Goal: Task Accomplishment & Management: Manage account settings

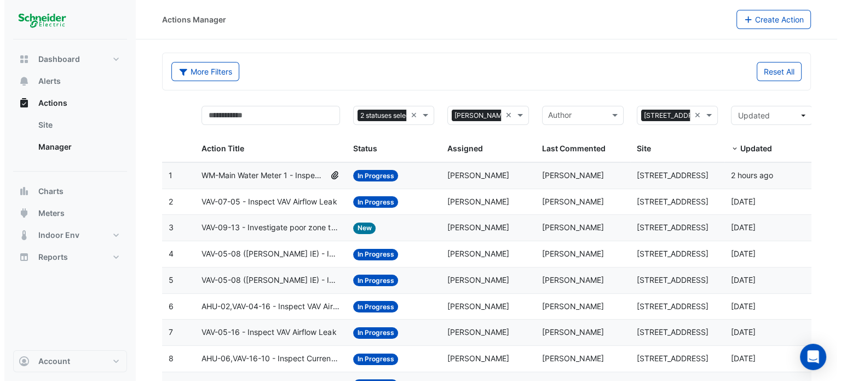
scroll to position [71, 0]
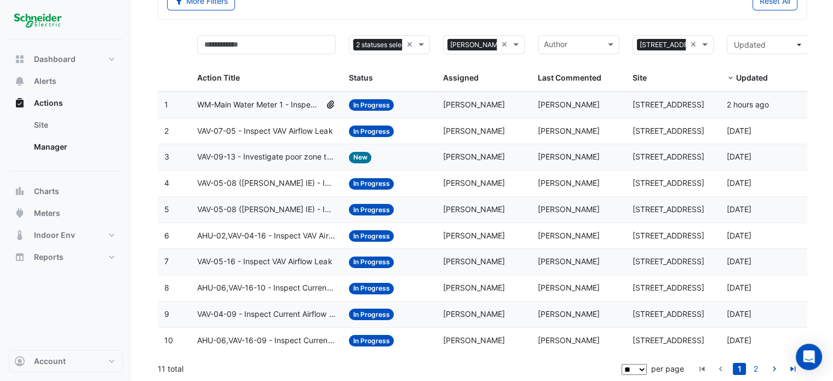
click at [303, 337] on span "AHU-06,VAV-16-09 - Inspect Current Airflow Faulty Sensor" at bounding box center [266, 340] width 138 height 13
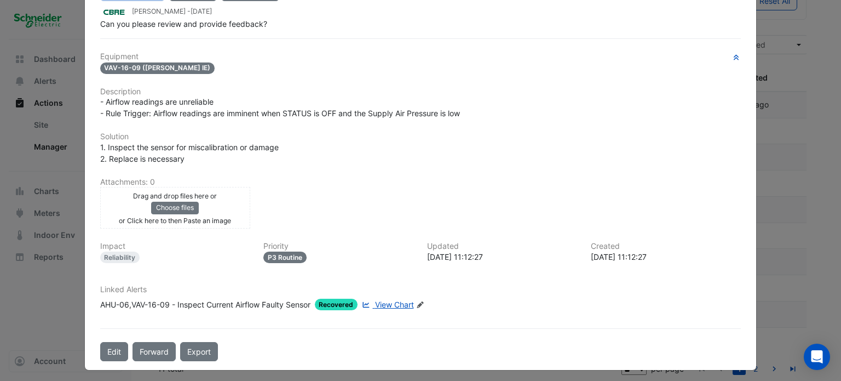
scroll to position [0, 0]
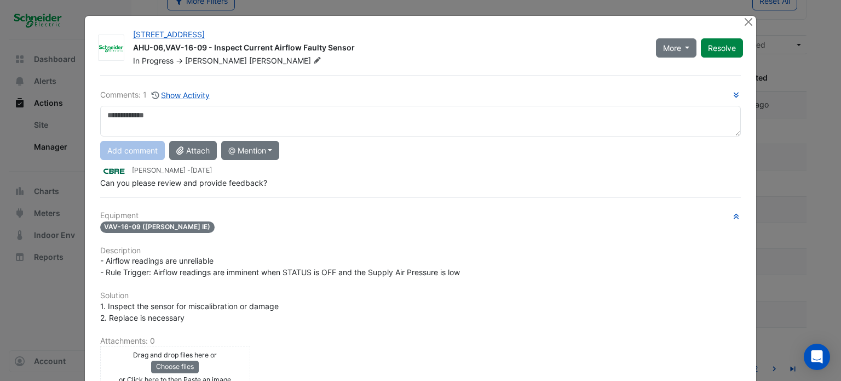
click at [256, 130] on textarea at bounding box center [421, 121] width 642 height 31
type textarea "*"
type textarea "**********"
click at [141, 152] on button "Add comment" at bounding box center [132, 150] width 65 height 19
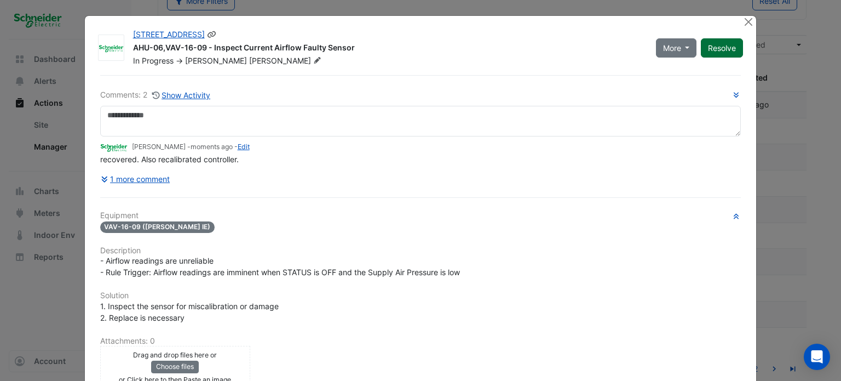
click at [713, 49] on button "Resolve" at bounding box center [722, 47] width 42 height 19
click at [744, 22] on button "Close" at bounding box center [749, 22] width 12 height 12
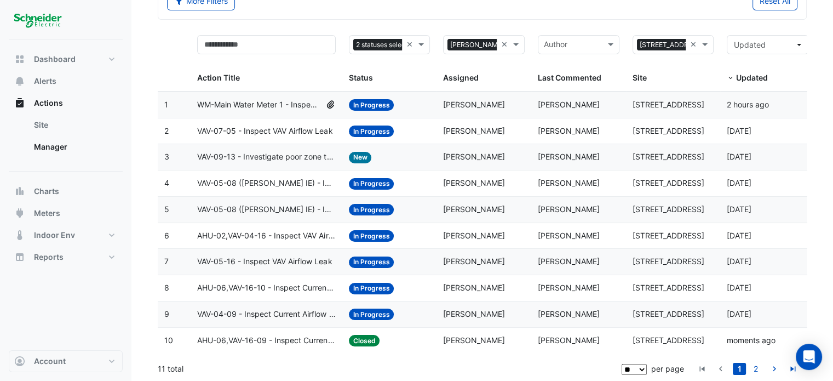
click at [254, 314] on span "VAV-04-09 - Inspect Current Airflow Faulty Sensor" at bounding box center [266, 314] width 138 height 13
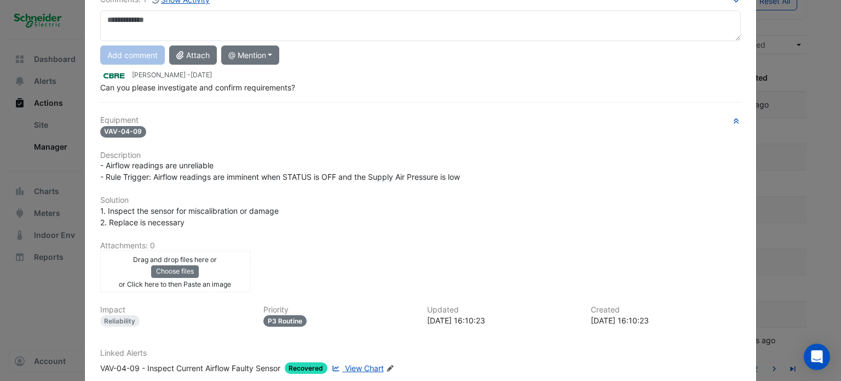
scroll to position [94, 0]
click at [351, 363] on div "Comments: 1 Show Activity Add comment Attach @ Mention ADP Consulting Ajjanthan…" at bounding box center [421, 203] width 655 height 445
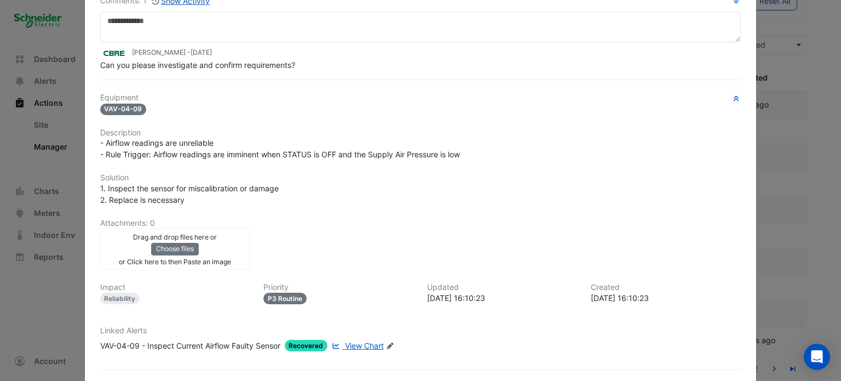
click at [364, 342] on span "View Chart" at bounding box center [364, 345] width 39 height 9
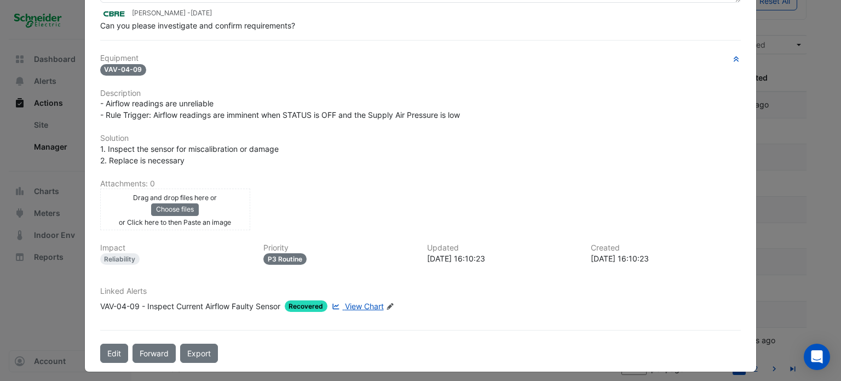
scroll to position [31, 0]
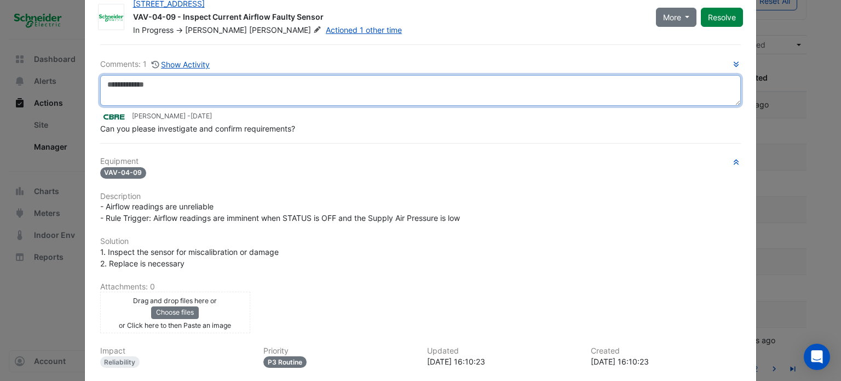
click at [151, 79] on textarea at bounding box center [421, 90] width 642 height 31
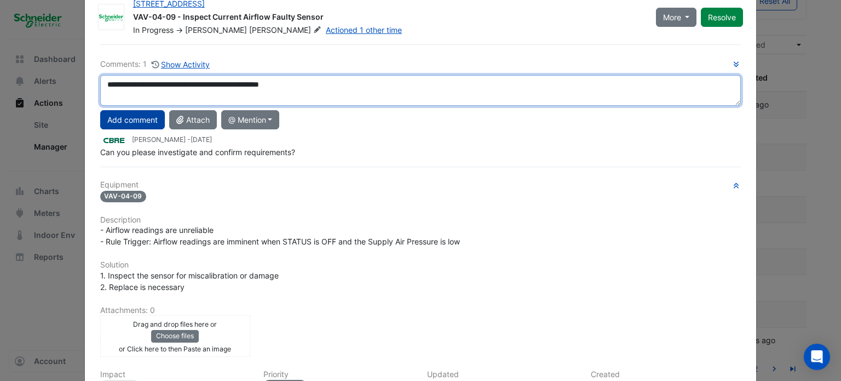
type textarea "**********"
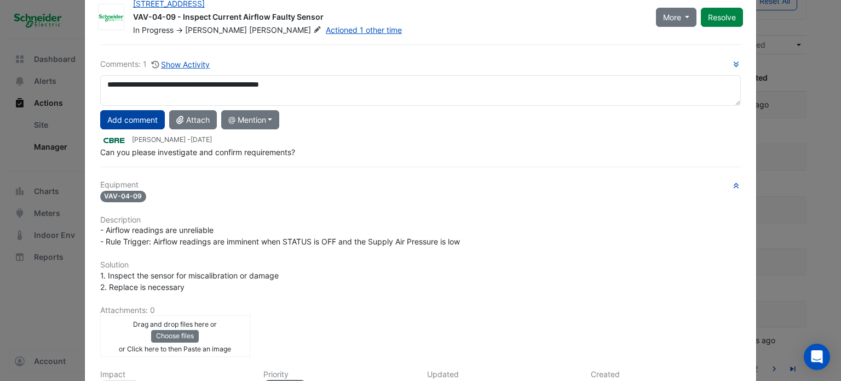
click at [107, 118] on button "Add comment" at bounding box center [132, 119] width 65 height 19
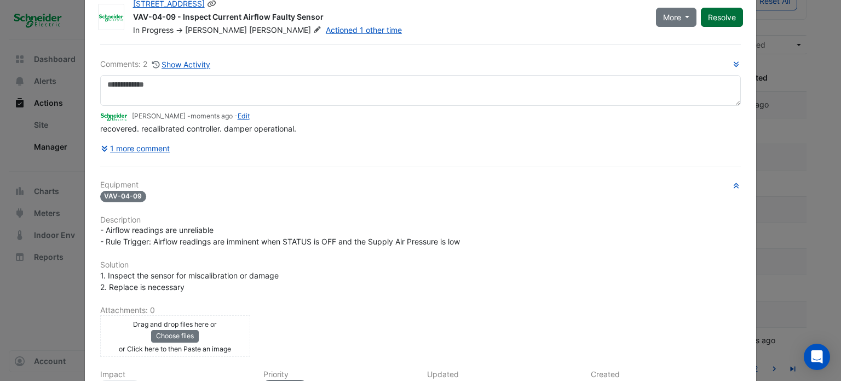
click at [709, 22] on button "Resolve" at bounding box center [722, 17] width 42 height 19
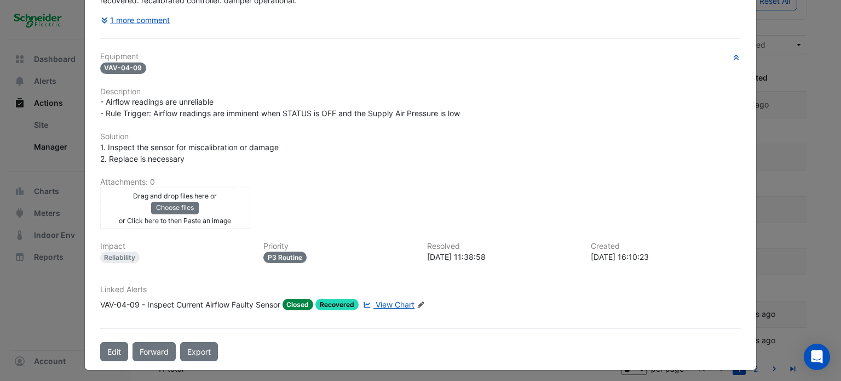
click at [804, 194] on ngb-modal-window "11-33 Exhibition Street VAV-04-09 - Inspect Current Airflow Faulty Sensor Close…" at bounding box center [420, 190] width 841 height 381
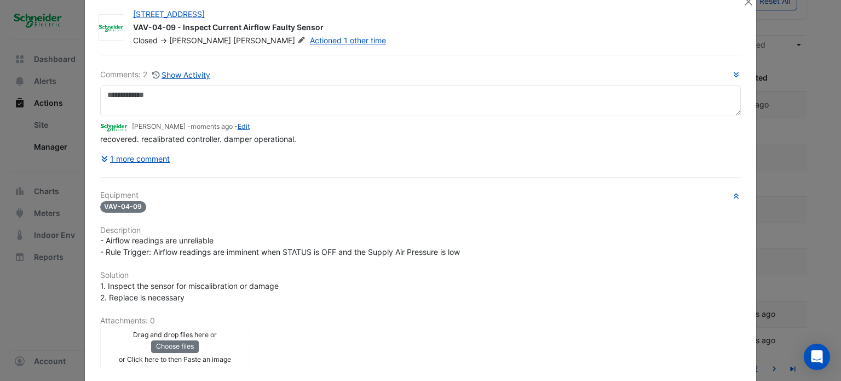
scroll to position [1, 0]
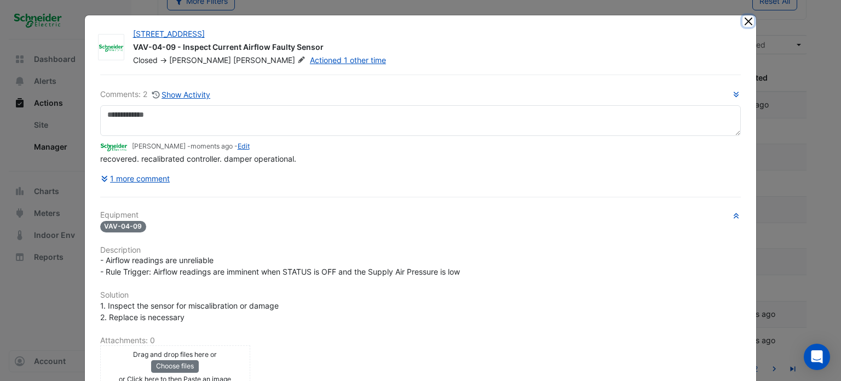
click at [744, 19] on button "Close" at bounding box center [749, 21] width 12 height 12
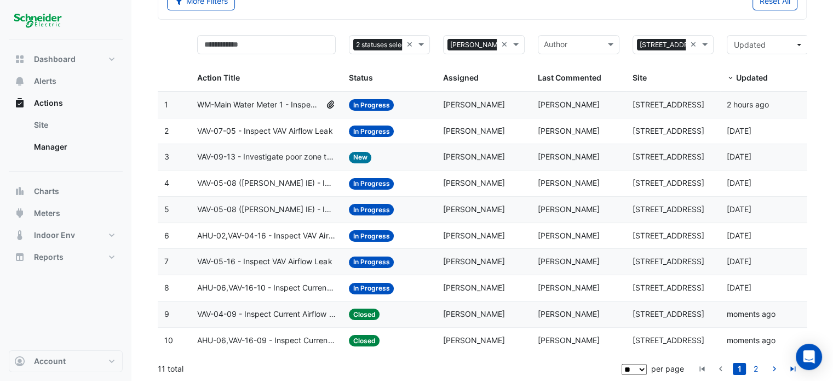
click at [300, 262] on span "VAV-05-16 - Inspect VAV Airflow Leak" at bounding box center [264, 261] width 135 height 13
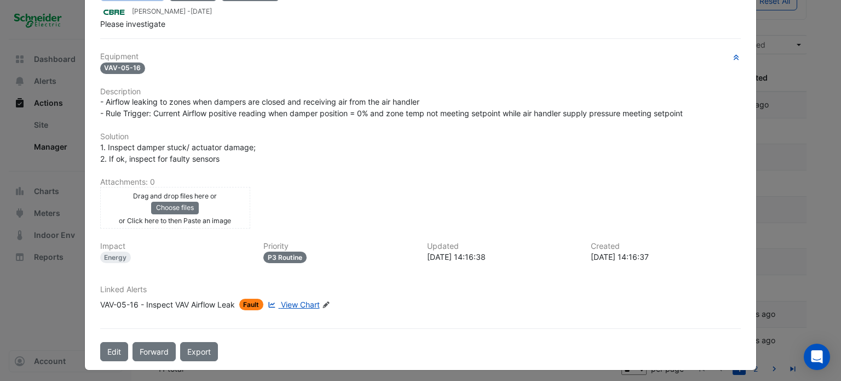
scroll to position [0, 0]
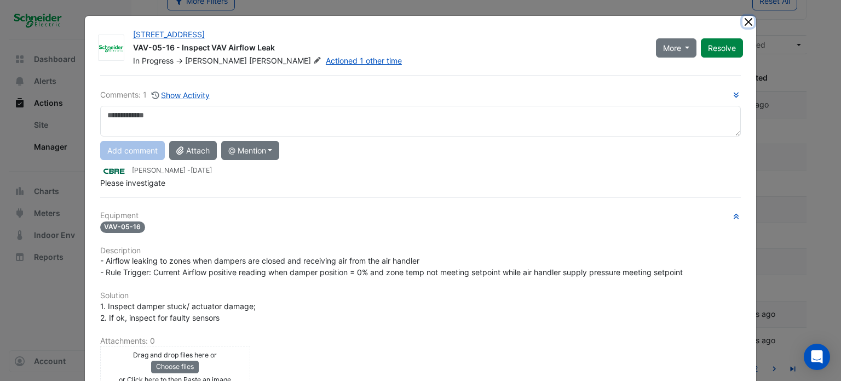
click at [747, 24] on button "Close" at bounding box center [749, 22] width 12 height 12
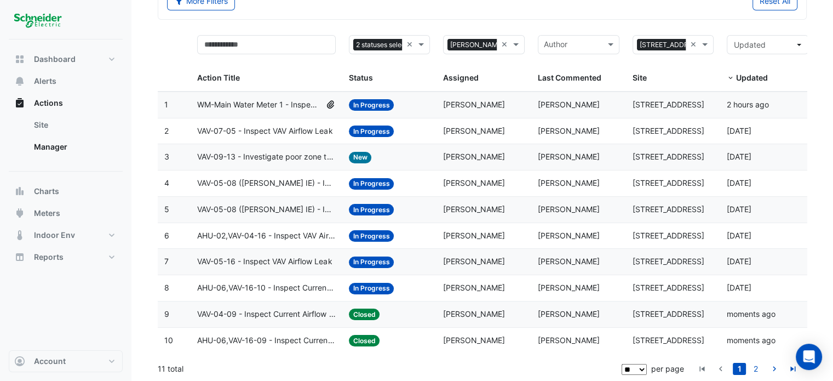
click at [272, 255] on span "VAV-05-16 - Inspect VAV Airflow Leak" at bounding box center [264, 261] width 135 height 13
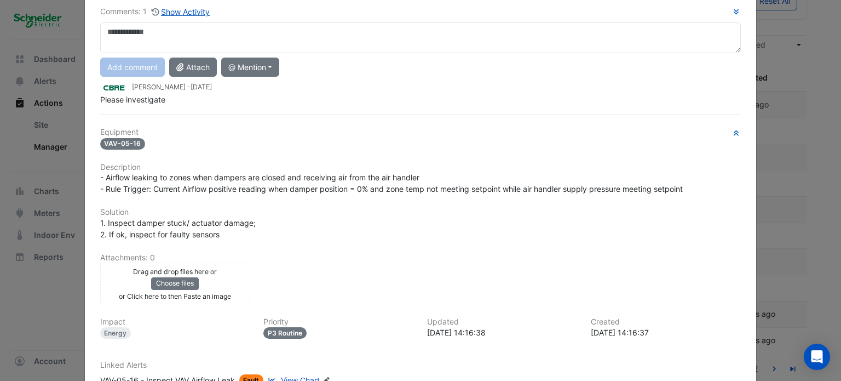
scroll to position [159, 0]
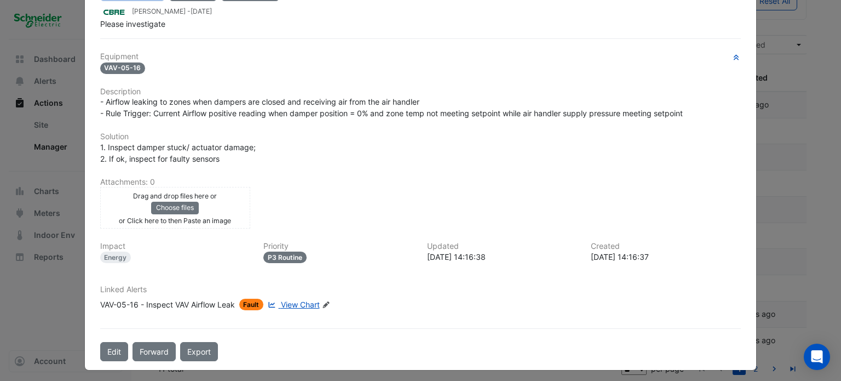
click at [774, 204] on ngb-modal-window "11-33 Exhibition Street VAV-05-16 - Inspect VAV Airflow Leak In Progress -> Cla…" at bounding box center [420, 190] width 841 height 381
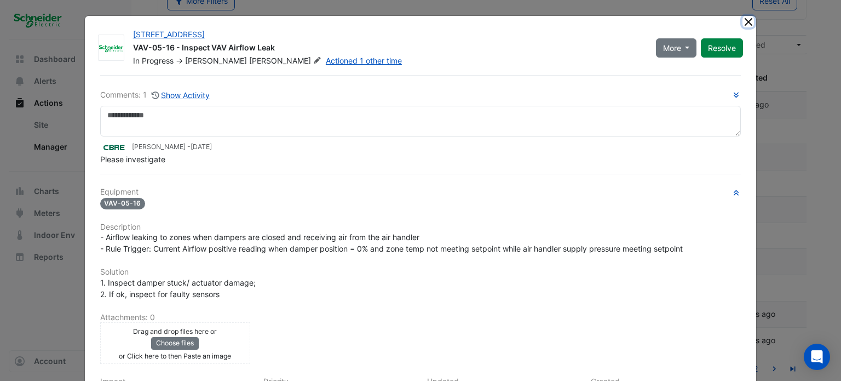
click at [747, 22] on button "Close" at bounding box center [749, 22] width 12 height 12
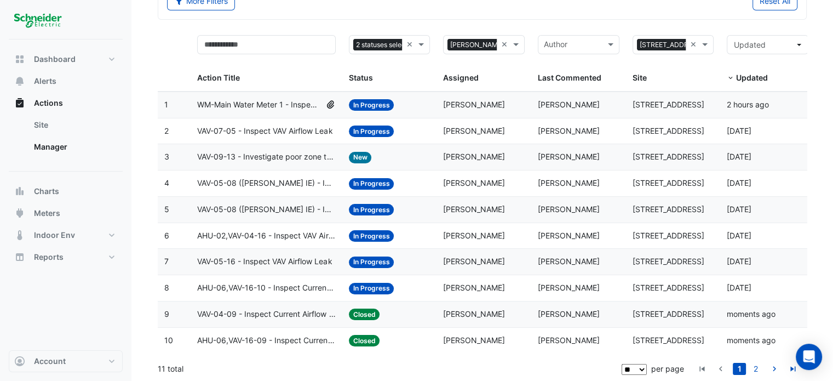
click at [267, 234] on span "AHU-02,VAV-04-16 - Inspect VAV Airflow Leak" at bounding box center [266, 236] width 138 height 13
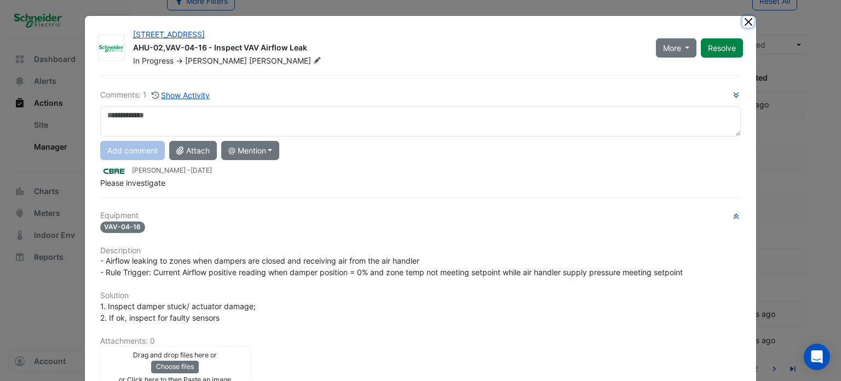
click at [743, 21] on button "Close" at bounding box center [749, 22] width 12 height 12
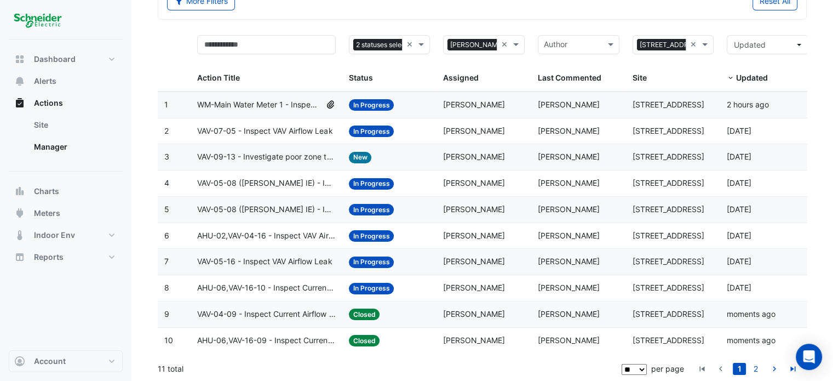
click at [241, 148] on datatable-body-cell "Action Title: VAV-09-13 - Investigate poor zone temp" at bounding box center [266, 157] width 151 height 26
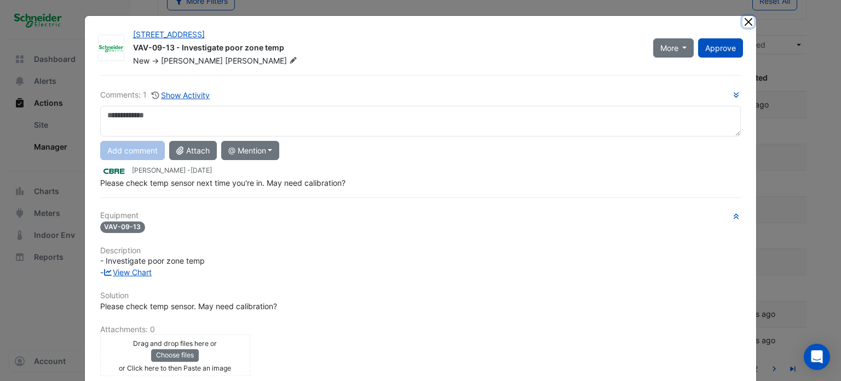
click at [748, 24] on button "Close" at bounding box center [749, 22] width 12 height 12
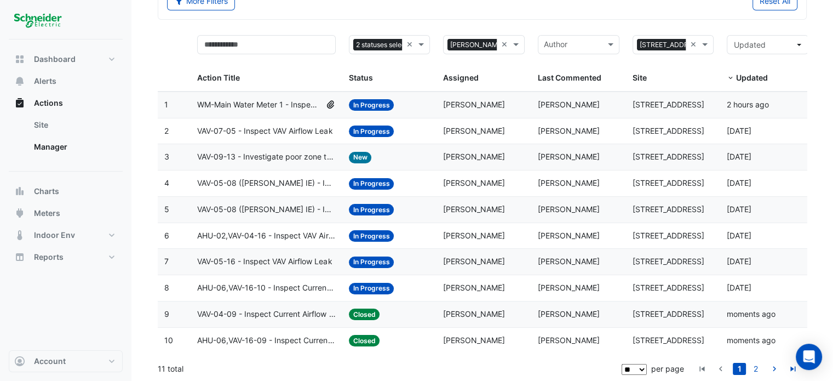
click at [280, 129] on span "VAV-07-05 - Inspect VAV Airflow Leak" at bounding box center [264, 131] width 135 height 13
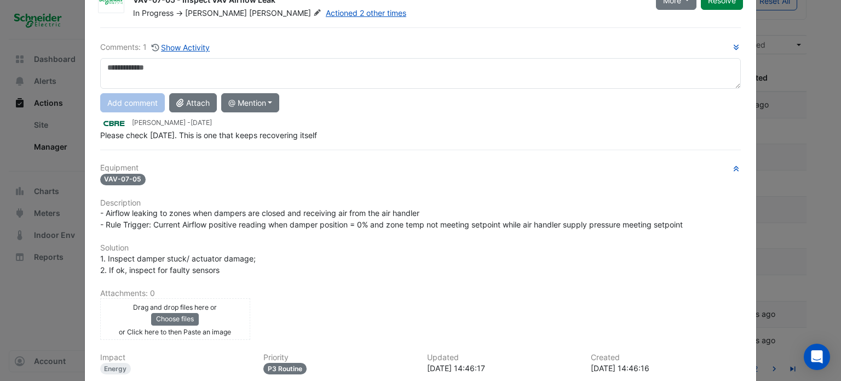
scroll to position [27, 0]
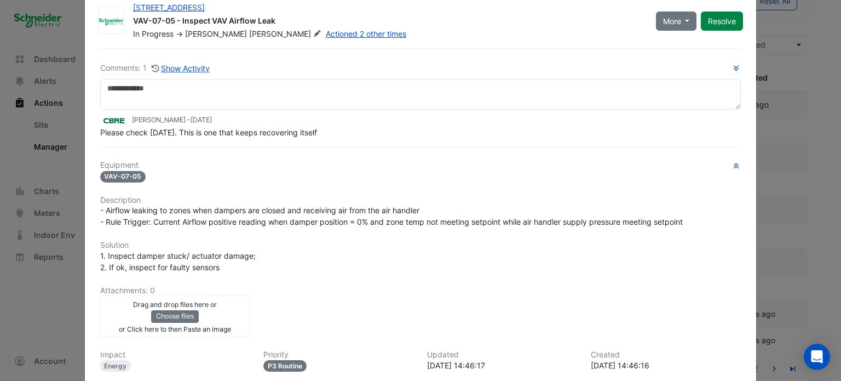
drag, startPoint x: 193, startPoint y: 154, endPoint x: 341, endPoint y: 174, distance: 149.2
click at [341, 174] on div "Comments: 1 Show Activity Lachlan Carr - 5 days ago Please check on Monday. Thi…" at bounding box center [421, 258] width 655 height 421
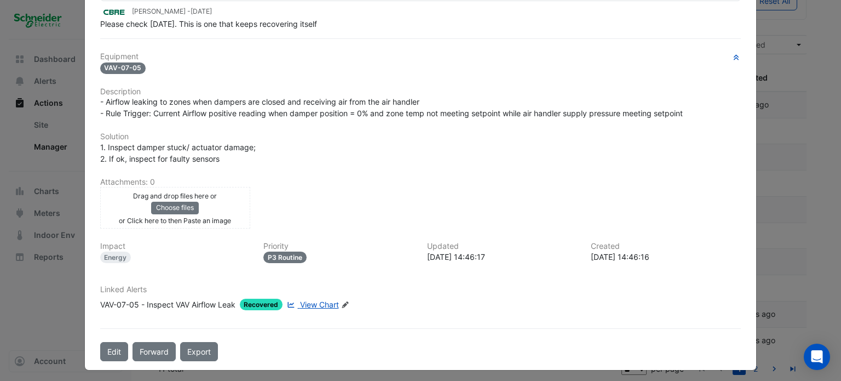
drag, startPoint x: 341, startPoint y: 174, endPoint x: 539, endPoint y: 203, distance: 199.4
click at [539, 203] on div "Drag and drop files here or Choose files or Click here to then Paste an image u…" at bounding box center [421, 208] width 655 height 42
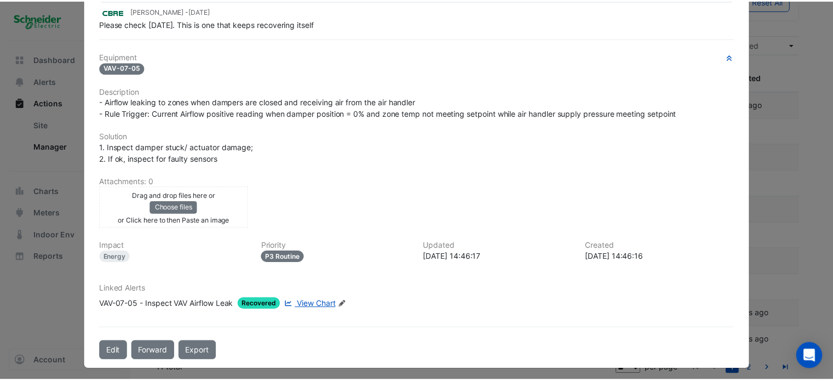
scroll to position [0, 0]
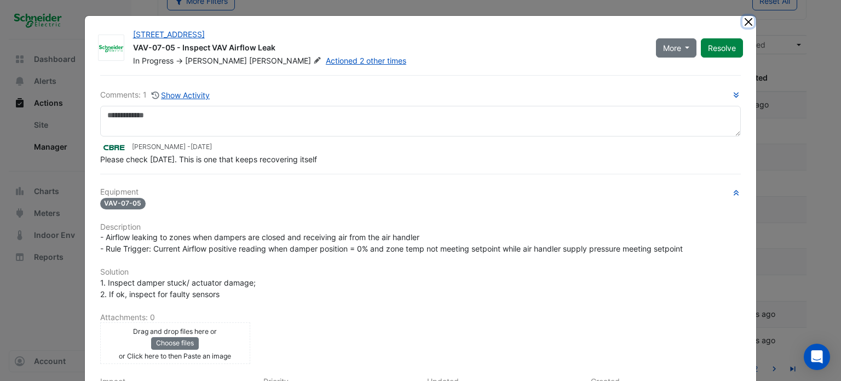
click at [743, 25] on button "Close" at bounding box center [749, 22] width 12 height 12
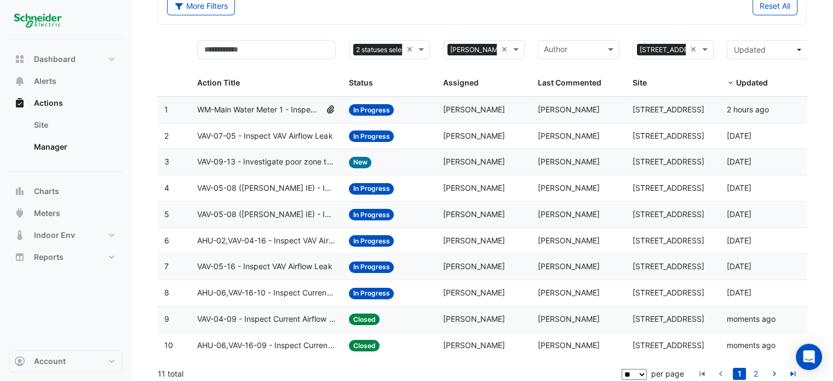
scroll to position [71, 0]
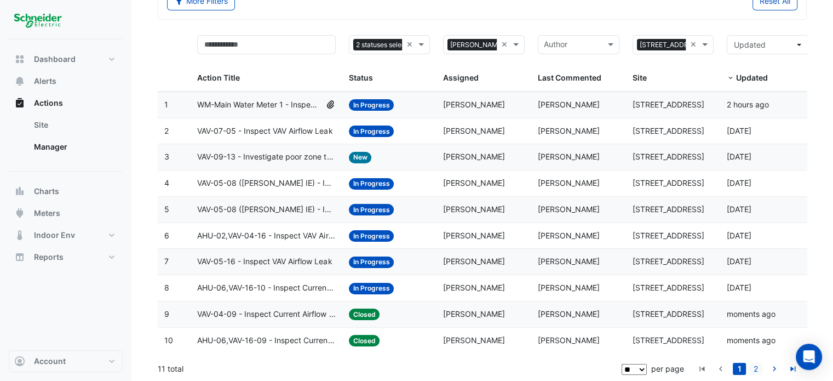
click at [760, 368] on link "2" at bounding box center [755, 369] width 13 height 12
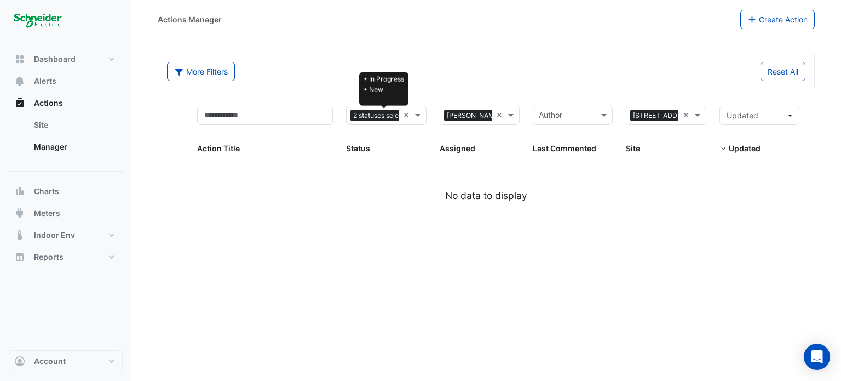
scroll to position [0, 24]
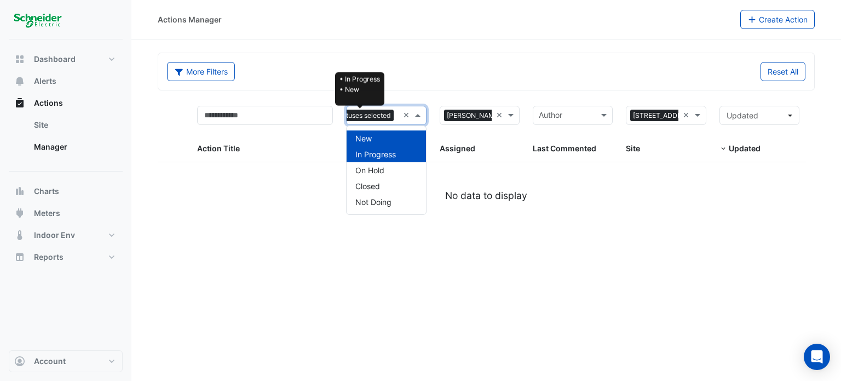
click at [383, 110] on span "2 statuses selected" at bounding box center [361, 116] width 65 height 12
click at [456, 89] on div "More Filters Reset All" at bounding box center [486, 71] width 656 height 37
click at [383, 113] on span "2 statuses selected" at bounding box center [361, 116] width 65 height 12
click at [388, 155] on span "In Progress" at bounding box center [376, 154] width 41 height 9
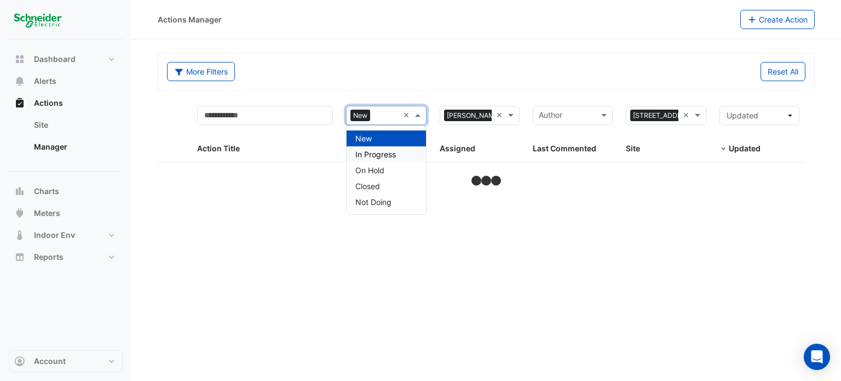
click at [401, 154] on div "In Progress" at bounding box center [386, 154] width 79 height 16
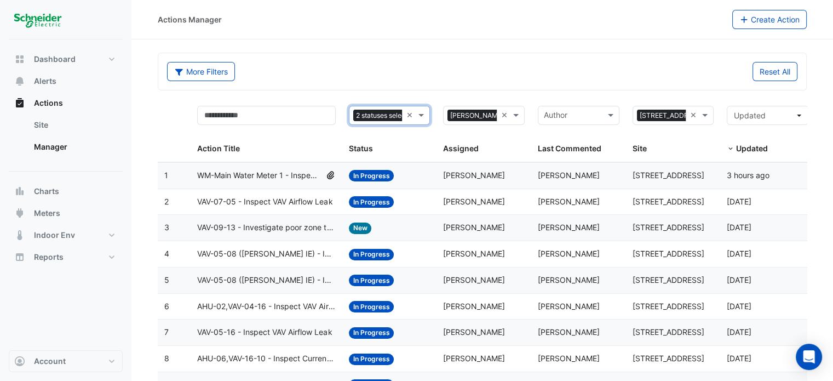
scroll to position [45, 0]
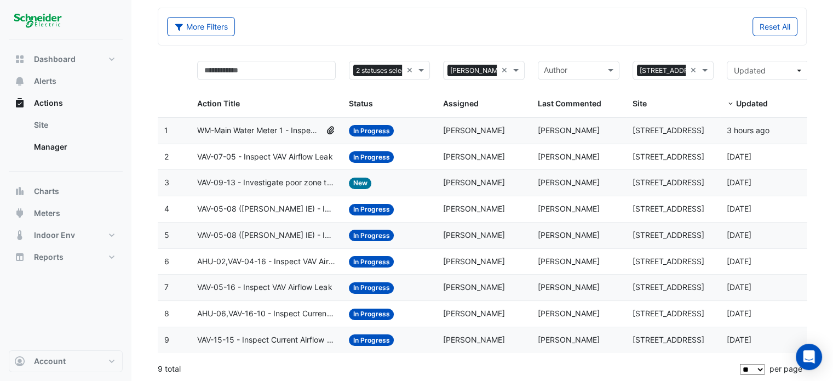
click at [297, 346] on datatable-body-cell "Action Title: VAV-15-15 - Inspect Current Airflow Faulty Sensor" at bounding box center [266, 340] width 151 height 26
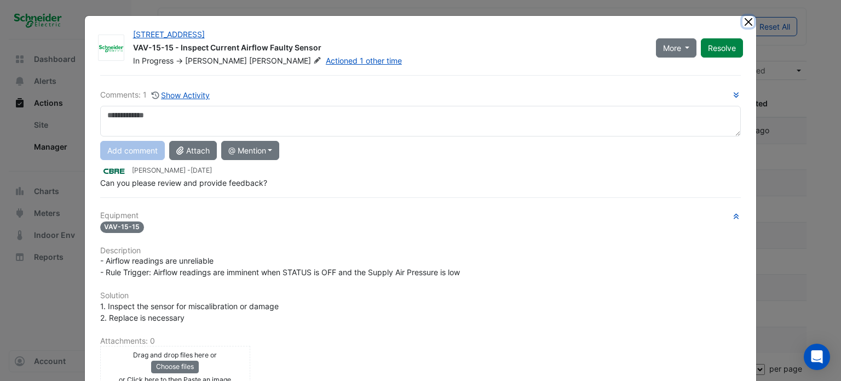
click at [746, 24] on button "Close" at bounding box center [749, 22] width 12 height 12
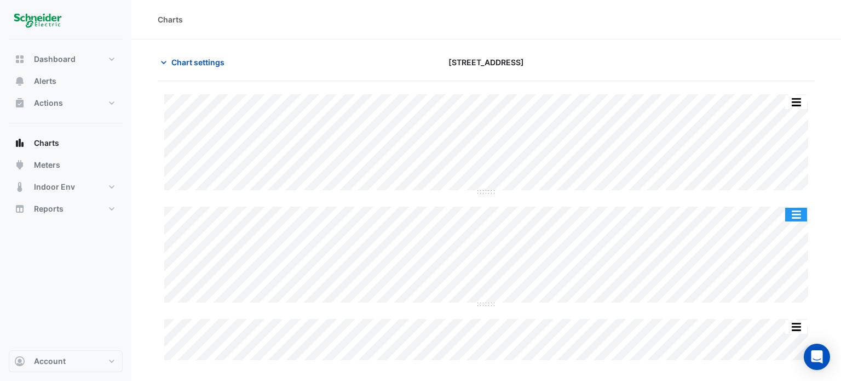
click at [793, 218] on button "button" at bounding box center [797, 215] width 22 height 14
click at [817, 98] on section "Chart settings 11-33 Exhibition Street Split by Equip Split All Split None Prin…" at bounding box center [486, 200] width 710 height 323
click at [182, 58] on span "Chart settings" at bounding box center [197, 62] width 53 height 12
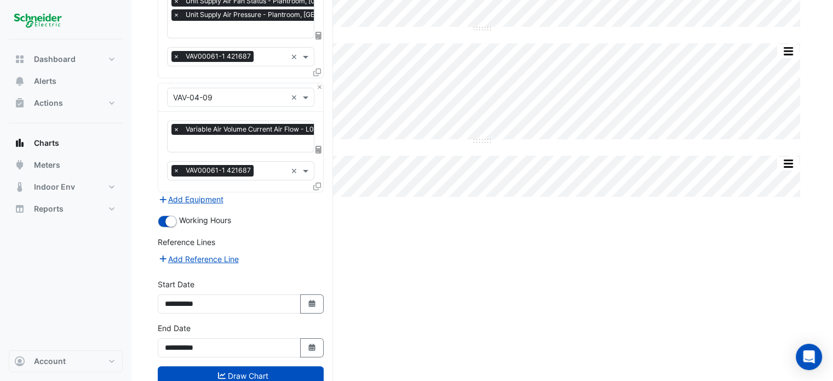
scroll to position [191, 0]
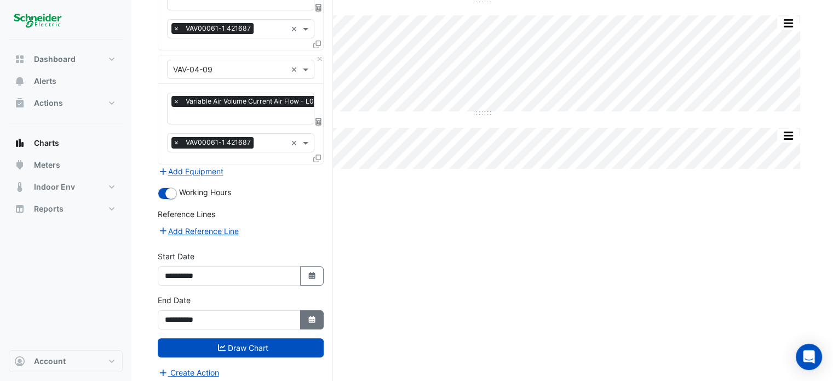
click at [311, 316] on icon "button" at bounding box center [311, 319] width 7 height 7
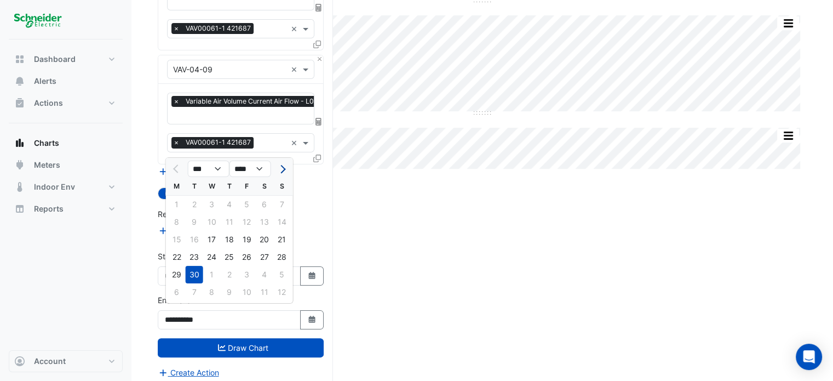
click at [284, 169] on span "Next month" at bounding box center [281, 169] width 8 height 8
select select "**"
click at [191, 216] on div "7" at bounding box center [195, 222] width 18 height 18
type input "**********"
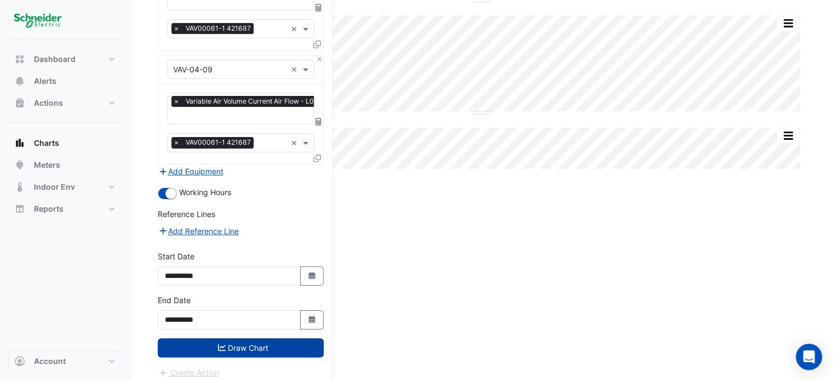
click at [250, 343] on button "Draw Chart" at bounding box center [241, 347] width 166 height 19
